Goal: Obtain resource: Obtain resource

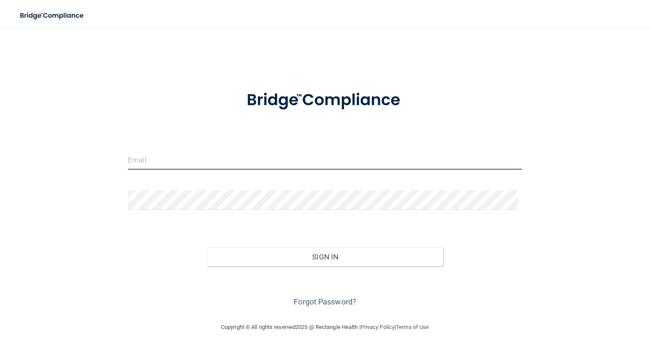
type input "[EMAIL_ADDRESS][DOMAIN_NAME]"
drag, startPoint x: 233, startPoint y: 166, endPoint x: 91, endPoint y: 163, distance: 142.7
click at [91, 168] on div "[EMAIL_ADDRESS][DOMAIN_NAME] Invalid email/password. You don't have permission …" at bounding box center [325, 175] width 616 height 278
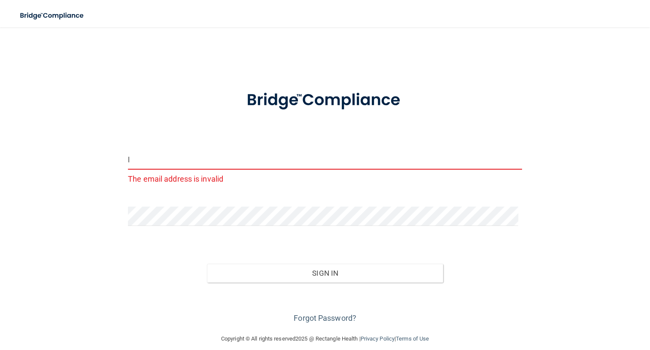
type input "[EMAIL_ADDRESS][DOMAIN_NAME]"
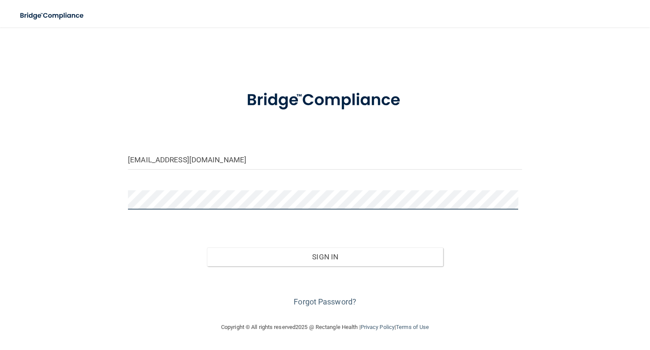
click at [118, 208] on div "[EMAIL_ADDRESS][DOMAIN_NAME] Invalid email/password. You don't have permission …" at bounding box center [325, 175] width 616 height 278
click at [207, 247] on button "Sign In" at bounding box center [325, 256] width 237 height 19
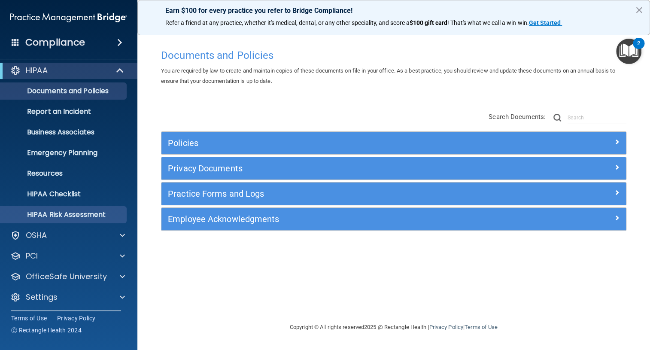
scroll to position [6, 0]
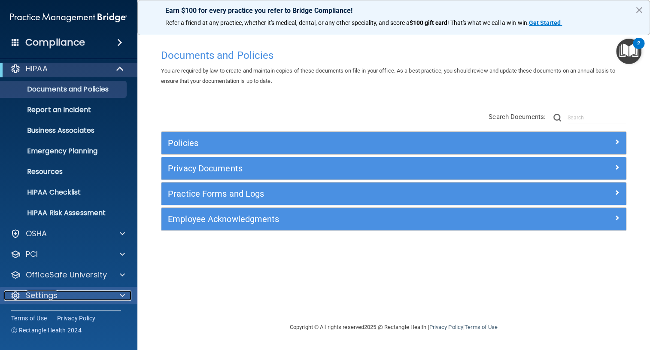
click at [122, 293] on span at bounding box center [122, 295] width 5 height 10
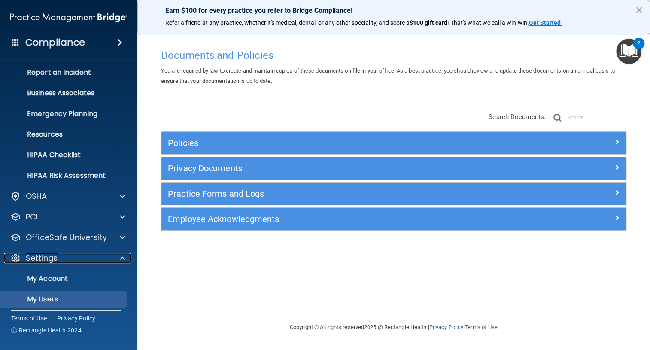
scroll to position [88, 0]
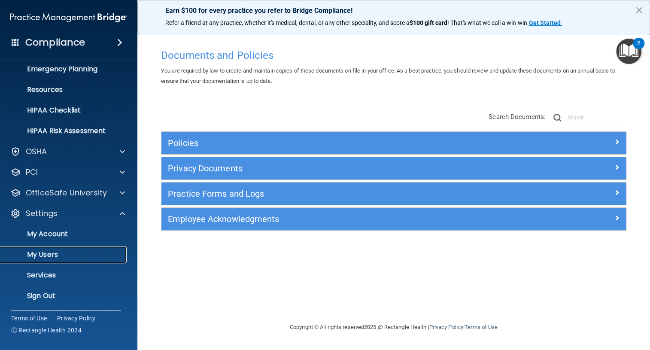
click at [45, 256] on p "My Users" at bounding box center [64, 254] width 117 height 9
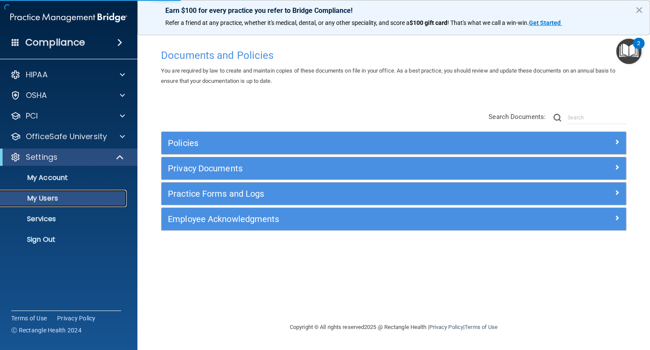
select select "20"
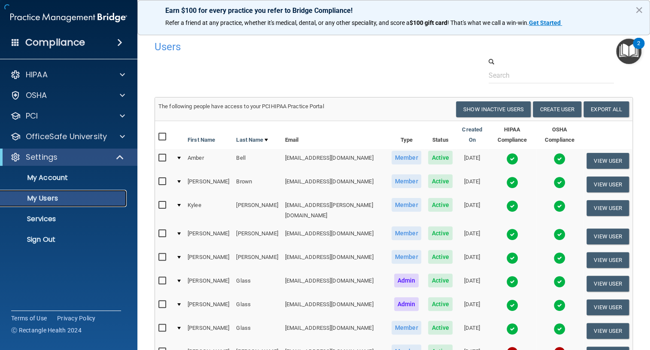
click at [90, 197] on p "My Users" at bounding box center [64, 198] width 117 height 9
click at [166, 230] on input "checkbox" at bounding box center [164, 233] width 10 height 7
checkbox input "true"
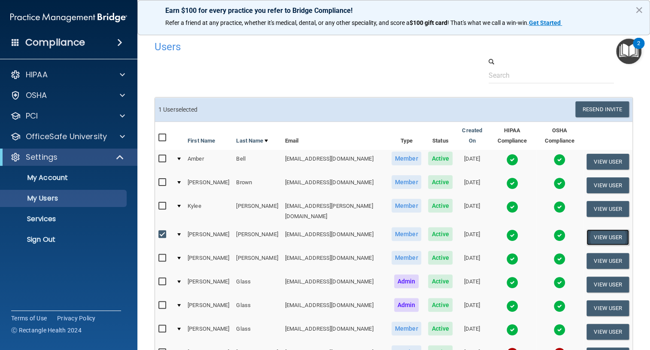
click at [595, 229] on button "View User" at bounding box center [608, 237] width 43 height 16
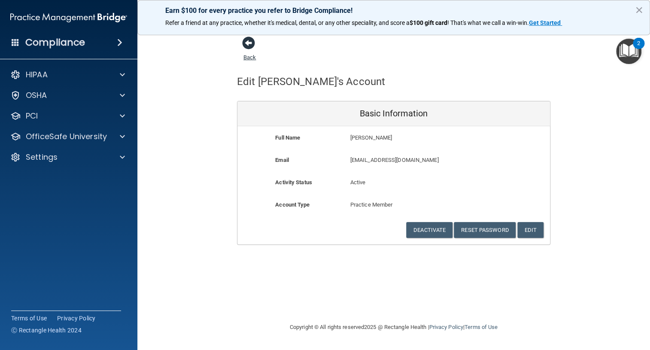
click at [245, 43] on span at bounding box center [248, 43] width 13 height 13
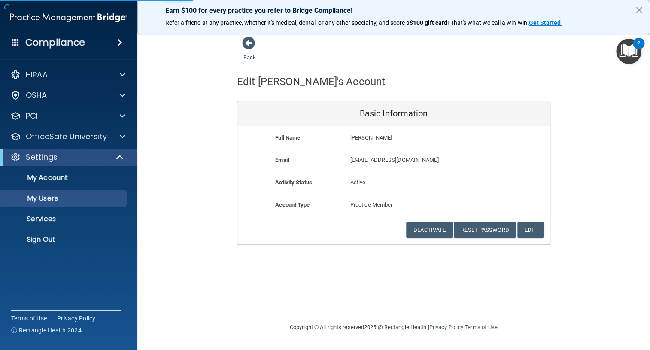
select select "20"
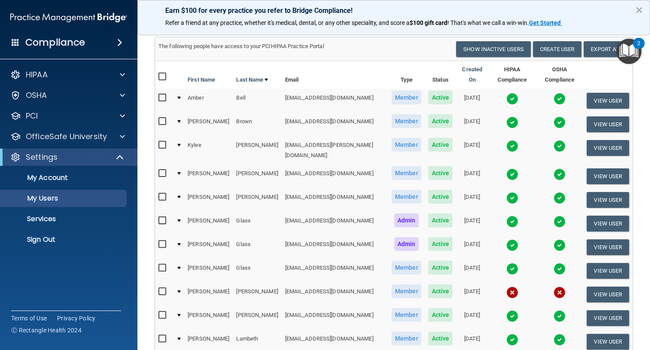
scroll to position [78, 0]
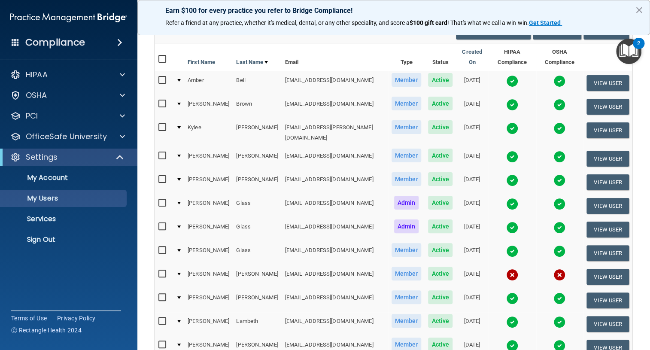
click at [164, 153] on input "checkbox" at bounding box center [164, 156] width 10 height 7
checkbox input "true"
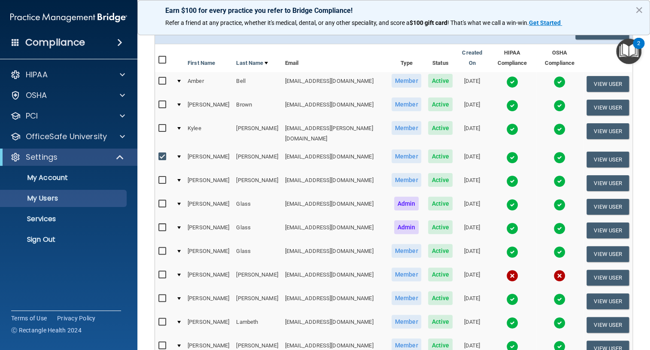
click at [507, 152] on img at bounding box center [513, 158] width 12 height 12
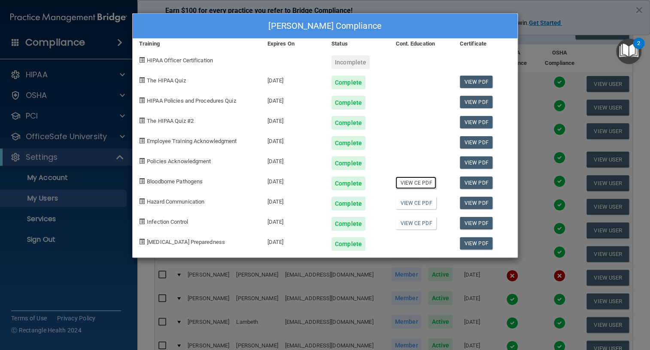
click at [416, 183] on link "View CE PDF" at bounding box center [416, 183] width 41 height 12
click at [419, 204] on link "View CE PDF" at bounding box center [416, 203] width 41 height 12
click at [424, 223] on link "View CE PDF" at bounding box center [416, 223] width 41 height 12
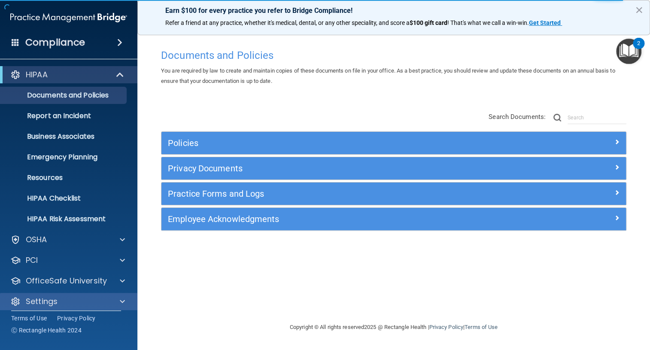
scroll to position [6, 0]
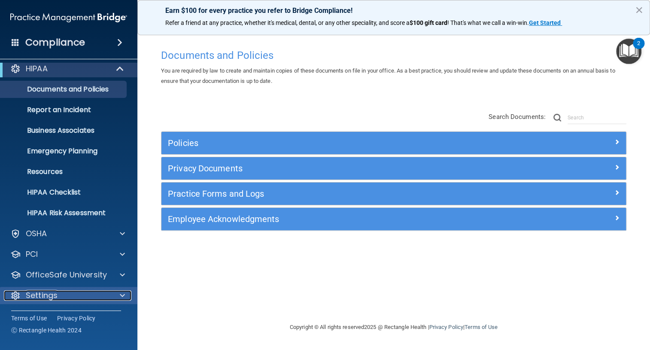
click at [121, 293] on span at bounding box center [122, 295] width 5 height 10
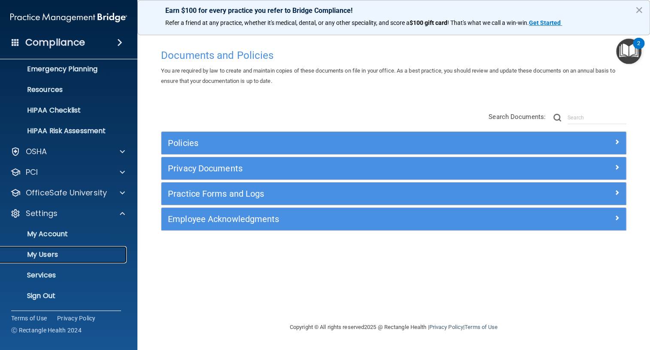
click at [37, 253] on p "My Users" at bounding box center [64, 254] width 117 height 9
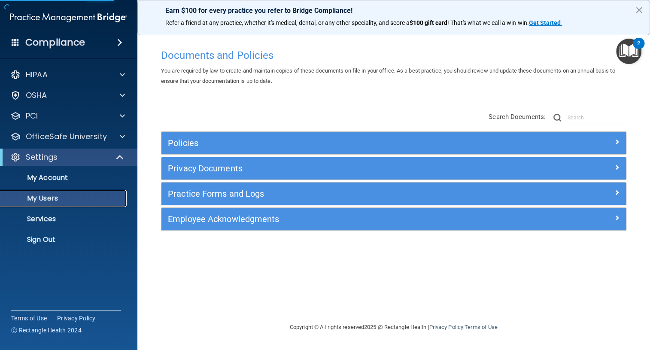
click at [82, 196] on p "My Users" at bounding box center [64, 198] width 117 height 9
select select "20"
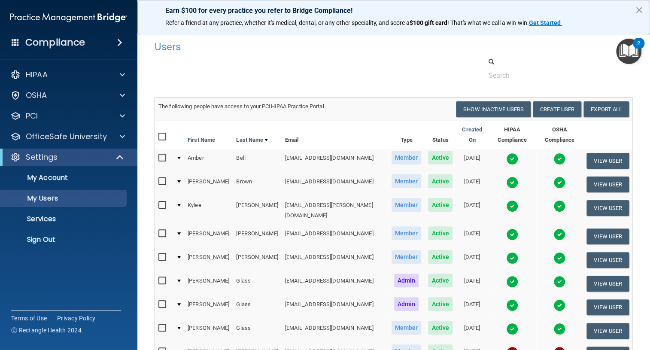
click at [161, 230] on input "checkbox" at bounding box center [164, 233] width 10 height 7
checkbox input "true"
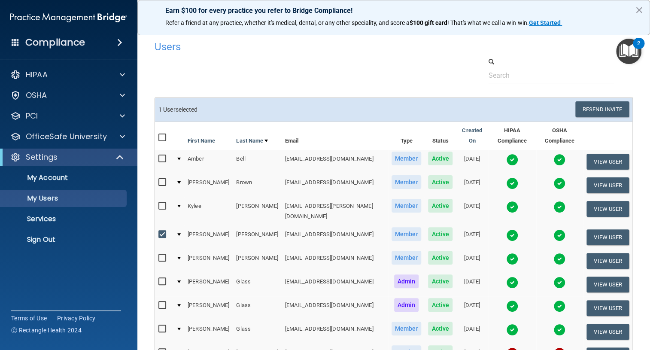
click at [554, 229] on img at bounding box center [560, 235] width 12 height 12
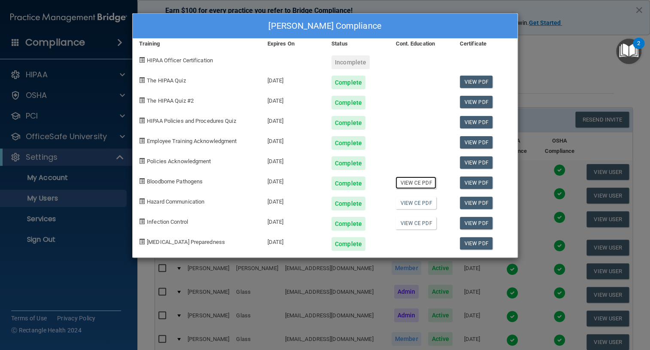
click at [407, 187] on link "View CE PDF" at bounding box center [416, 183] width 41 height 12
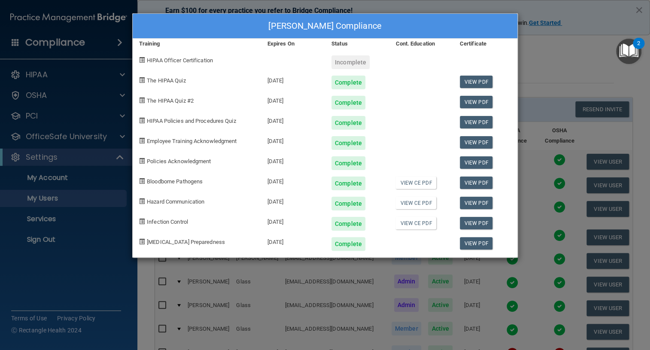
click at [40, 198] on div "[PERSON_NAME] Compliance Training Expires On Status Cont. Education Certificate…" at bounding box center [325, 175] width 650 height 350
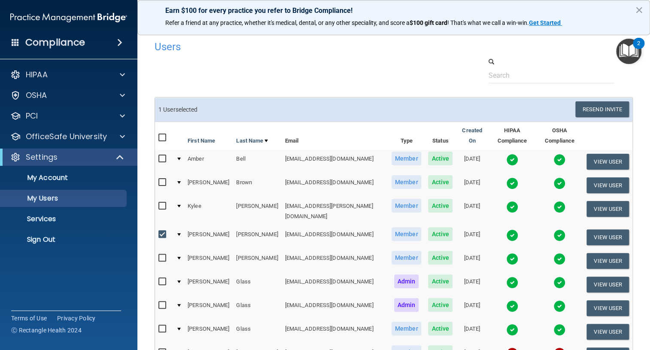
click at [554, 229] on img at bounding box center [560, 235] width 12 height 12
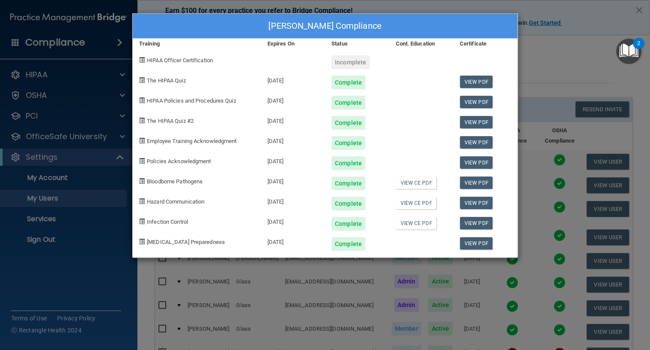
drag, startPoint x: 64, startPoint y: 199, endPoint x: 72, endPoint y: 195, distance: 7.9
click at [64, 198] on div "[PERSON_NAME] Compliance Training Expires On Status Cont. Education Certificate…" at bounding box center [325, 175] width 650 height 350
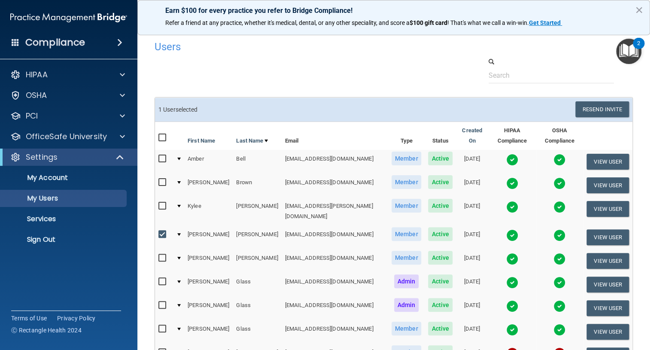
click at [507, 229] on img at bounding box center [513, 235] width 12 height 12
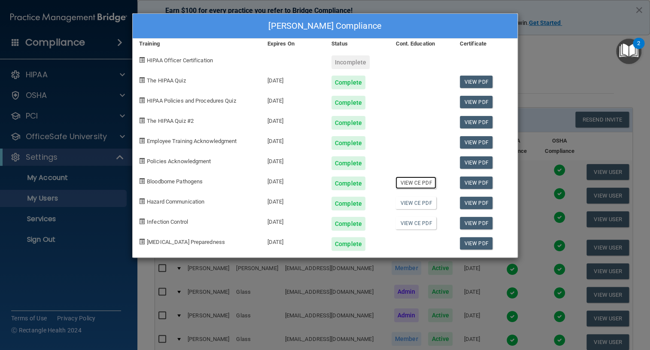
click at [412, 183] on link "View CE PDF" at bounding box center [416, 183] width 41 height 12
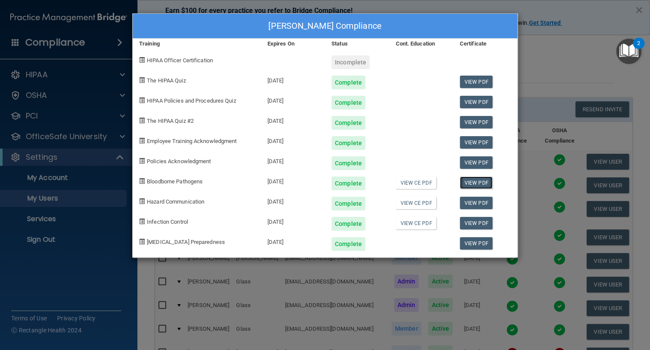
click at [471, 182] on link "View PDF" at bounding box center [476, 183] width 33 height 12
click at [473, 202] on link "View PDF" at bounding box center [476, 203] width 33 height 12
click at [477, 223] on link "View PDF" at bounding box center [476, 223] width 33 height 12
click at [41, 203] on div "[PERSON_NAME] Compliance Training Expires On Status Cont. Education Certificate…" at bounding box center [325, 175] width 650 height 350
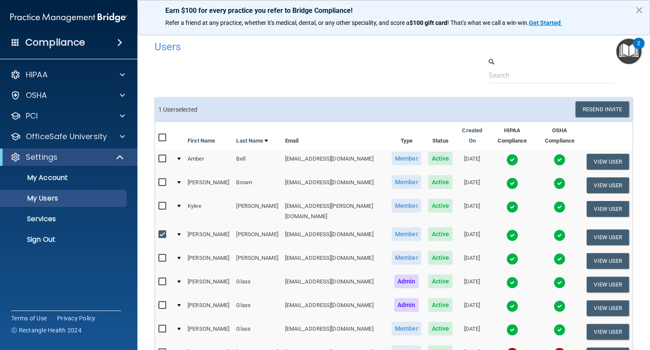
drag, startPoint x: 550, startPoint y: 220, endPoint x: 559, endPoint y: 222, distance: 9.3
click at [554, 229] on img at bounding box center [560, 235] width 12 height 12
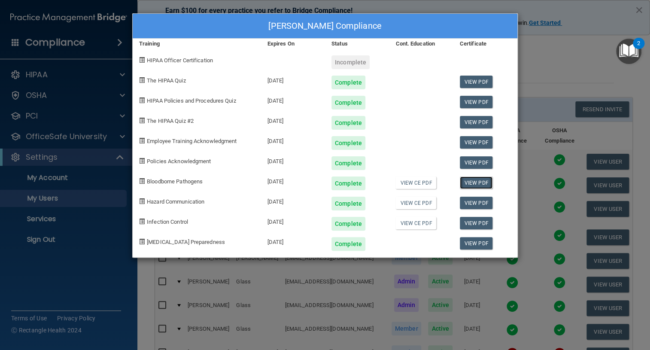
click at [475, 183] on link "View PDF" at bounding box center [476, 183] width 33 height 12
